Goal: Task Accomplishment & Management: Complete application form

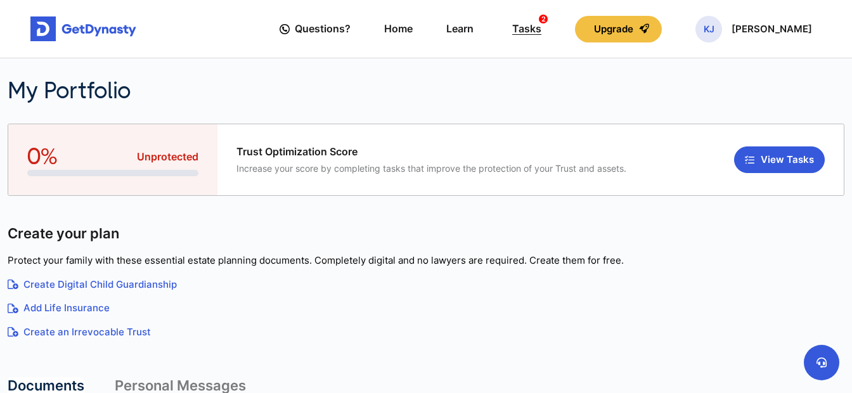
click at [541, 30] on div "Tasks 2" at bounding box center [526, 28] width 29 height 23
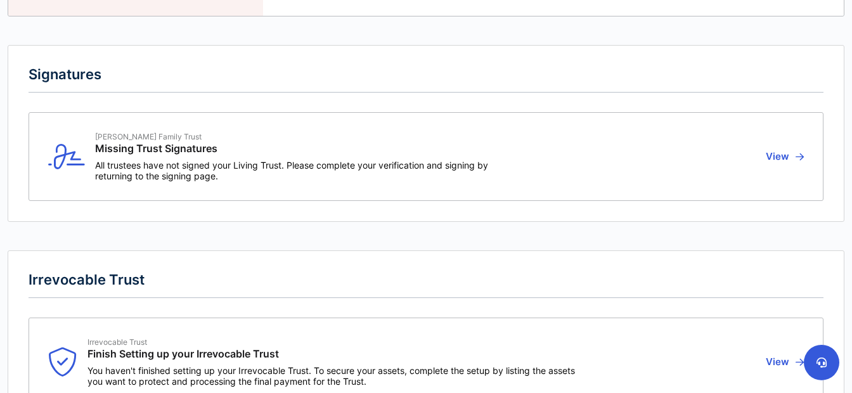
scroll to position [132, 0]
click at [784, 160] on button "View" at bounding box center [783, 156] width 42 height 49
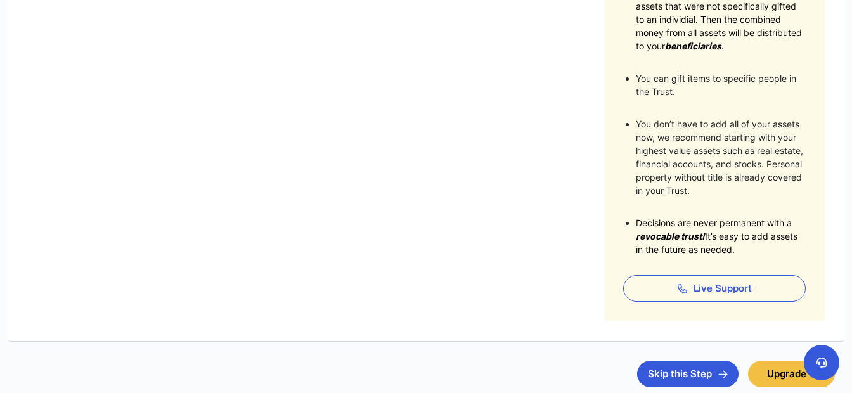
scroll to position [317, 0]
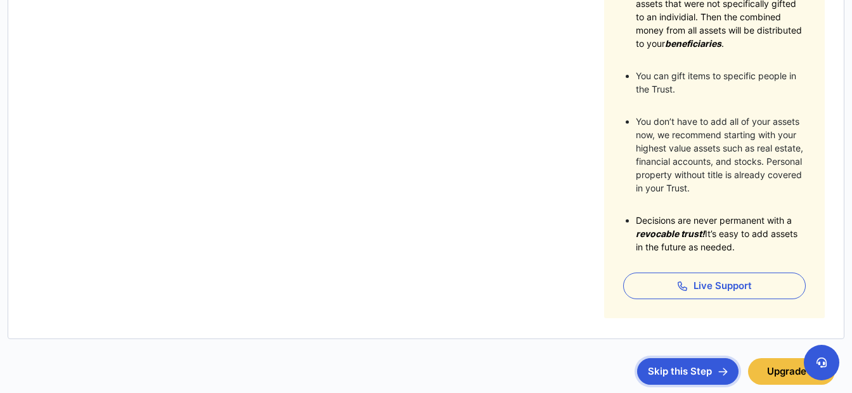
drag, startPoint x: 663, startPoint y: 379, endPoint x: 657, endPoint y: 371, distance: 9.5
click at [663, 379] on button "Skip this Step" at bounding box center [687, 371] width 101 height 27
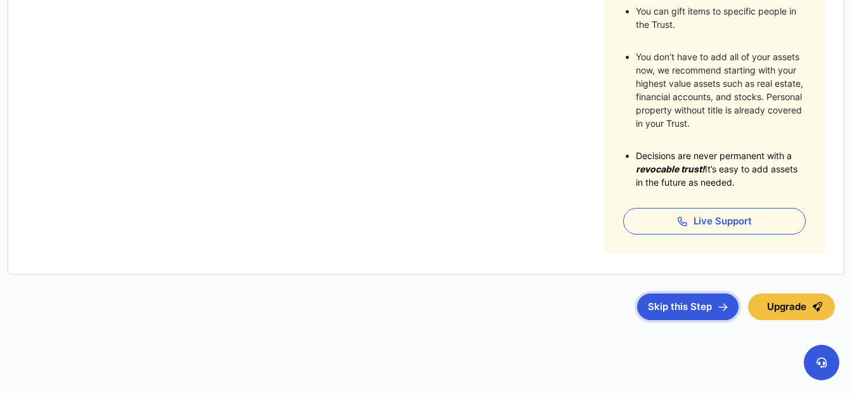
scroll to position [397, 0]
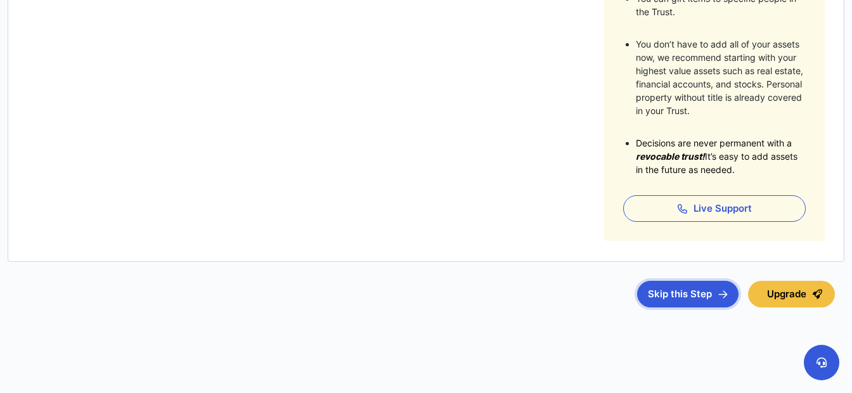
click at [679, 295] on button "Skip this Step" at bounding box center [687, 294] width 101 height 27
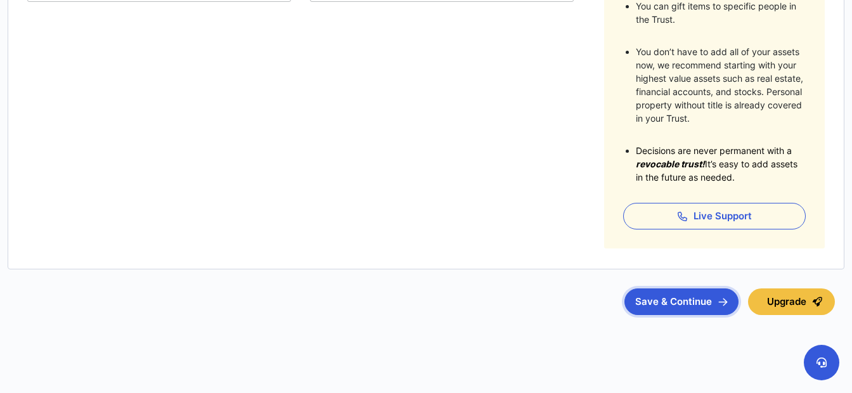
scroll to position [397, 0]
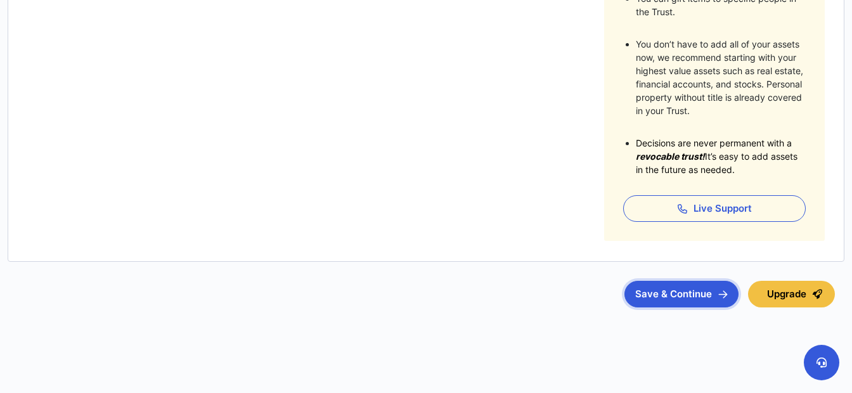
click at [688, 304] on button "Save & Continue" at bounding box center [681, 294] width 114 height 27
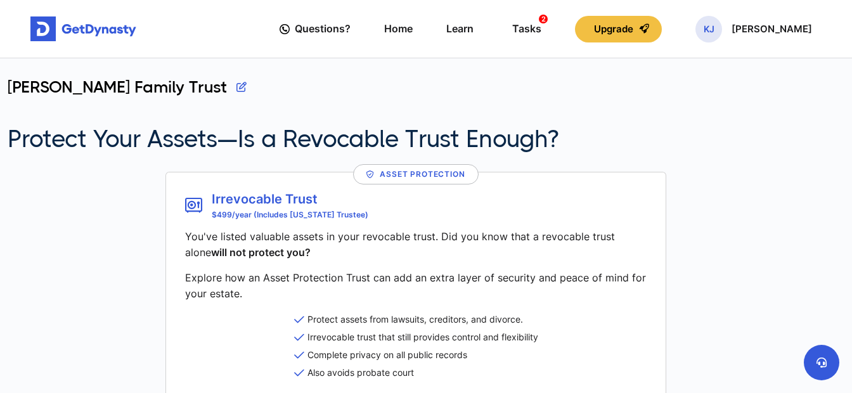
scroll to position [169, 0]
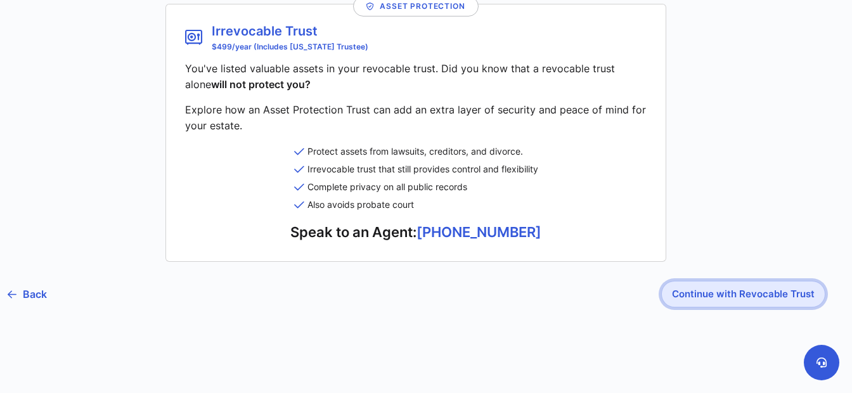
click at [725, 296] on button "Continue with Revocable Trust" at bounding box center [743, 294] width 164 height 27
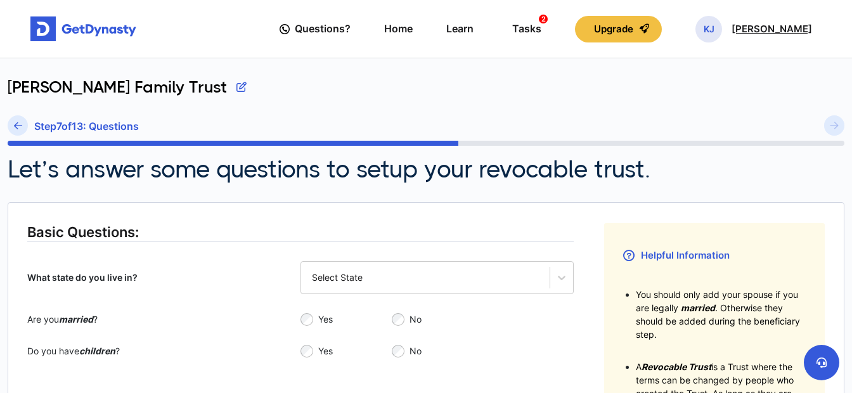
click at [775, 30] on p "[PERSON_NAME]" at bounding box center [771, 29] width 80 height 10
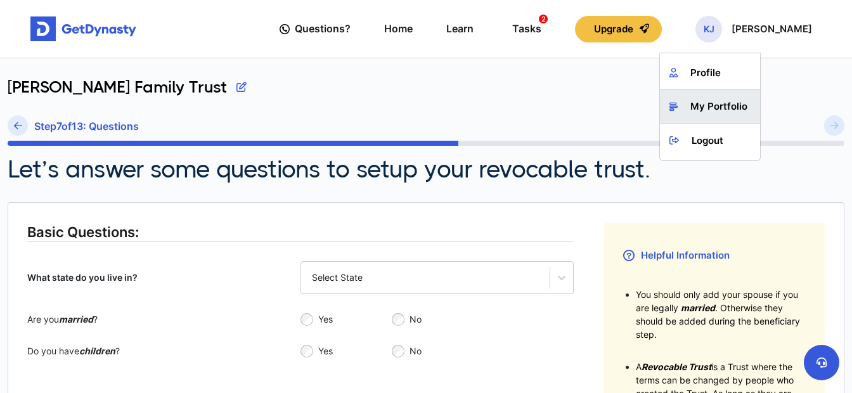
click at [741, 108] on link "My Portfolio" at bounding box center [710, 107] width 100 height 34
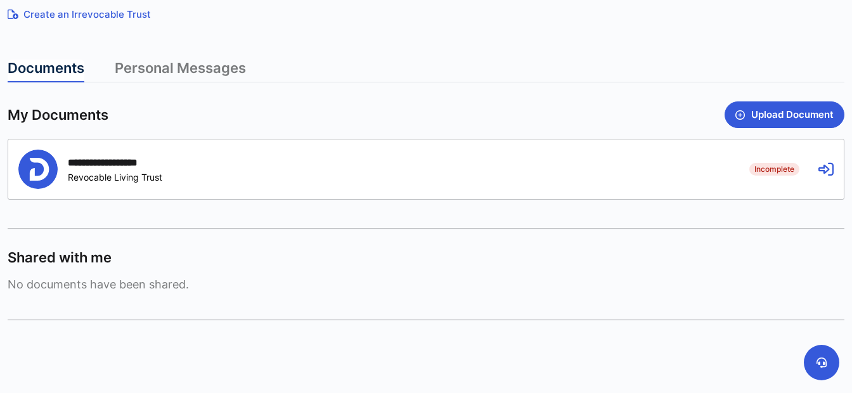
scroll to position [333, 0]
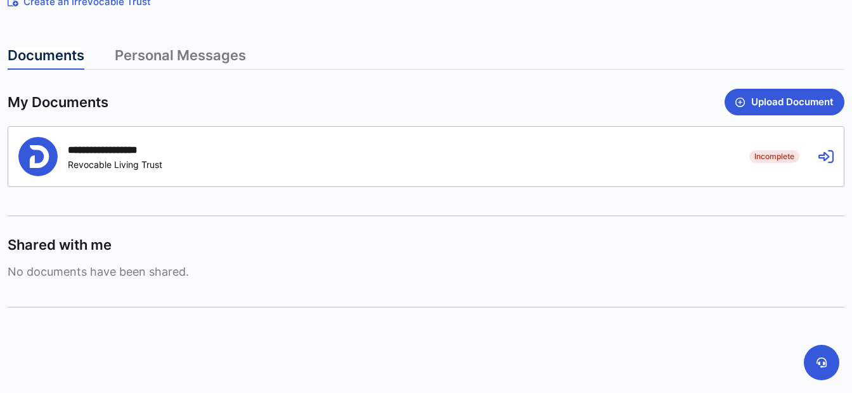
click at [772, 156] on span "Incomplete" at bounding box center [774, 156] width 50 height 13
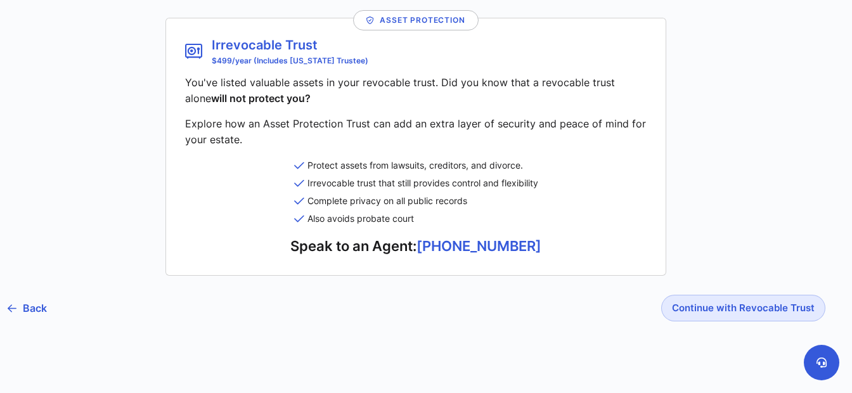
scroll to position [169, 0]
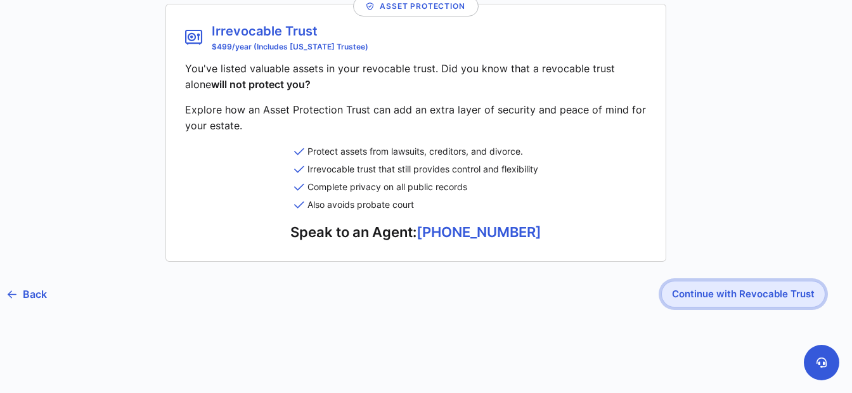
click at [756, 291] on button "Continue with Revocable Trust" at bounding box center [743, 294] width 164 height 27
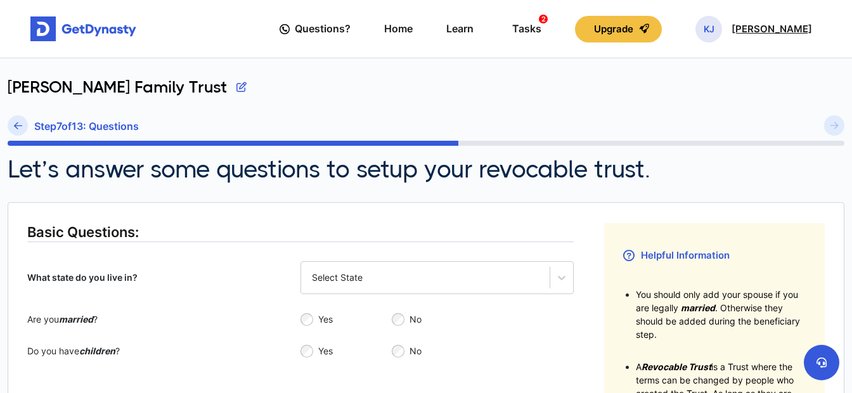
click at [776, 33] on p "Kevin Jones" at bounding box center [771, 29] width 80 height 10
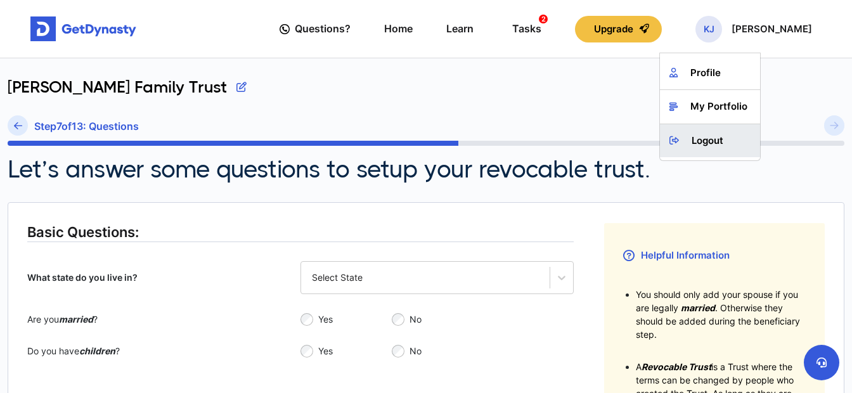
click at [729, 136] on link "Logout" at bounding box center [710, 141] width 100 height 34
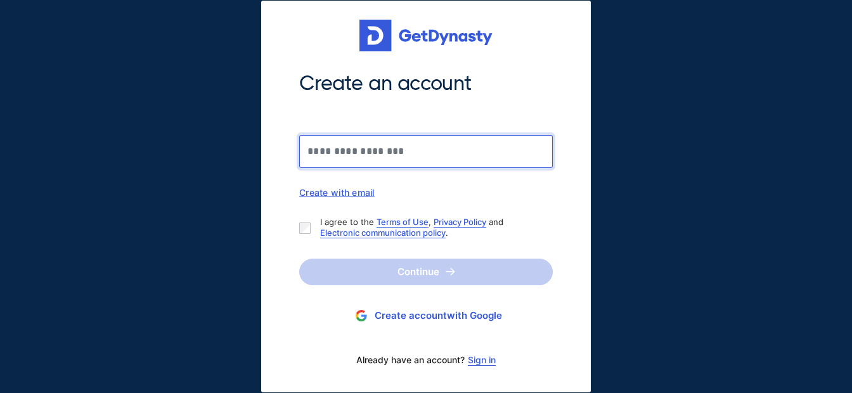
click at [392, 155] on input "Create an account" at bounding box center [425, 151] width 253 height 33
type input "**********"
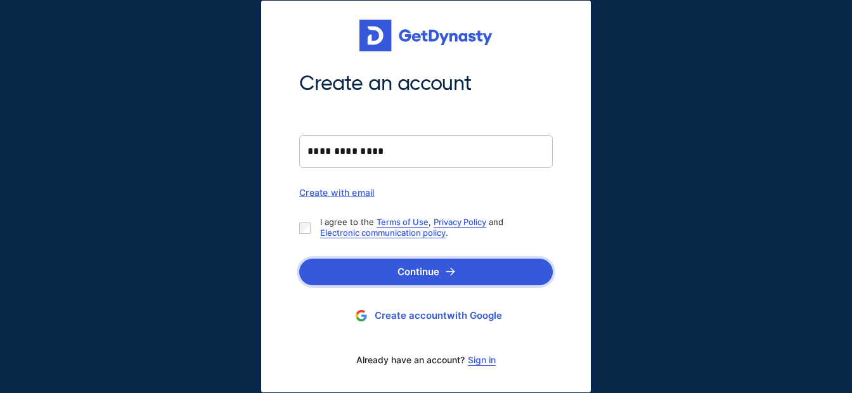
click at [442, 278] on button "Continue" at bounding box center [425, 272] width 253 height 27
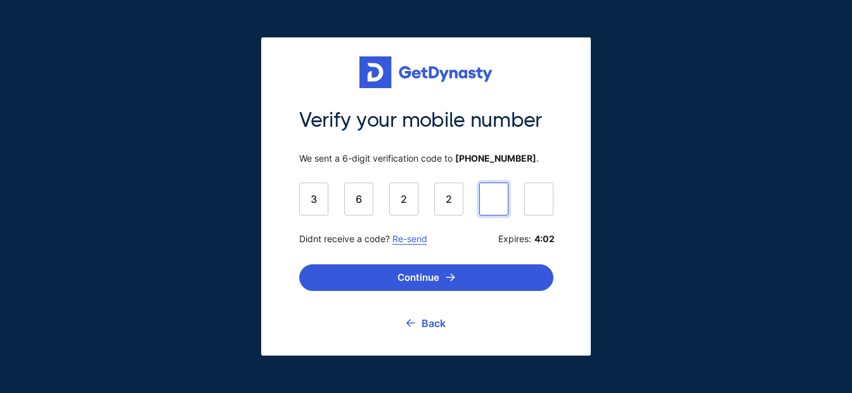
type input "******"
